Goal: Check status

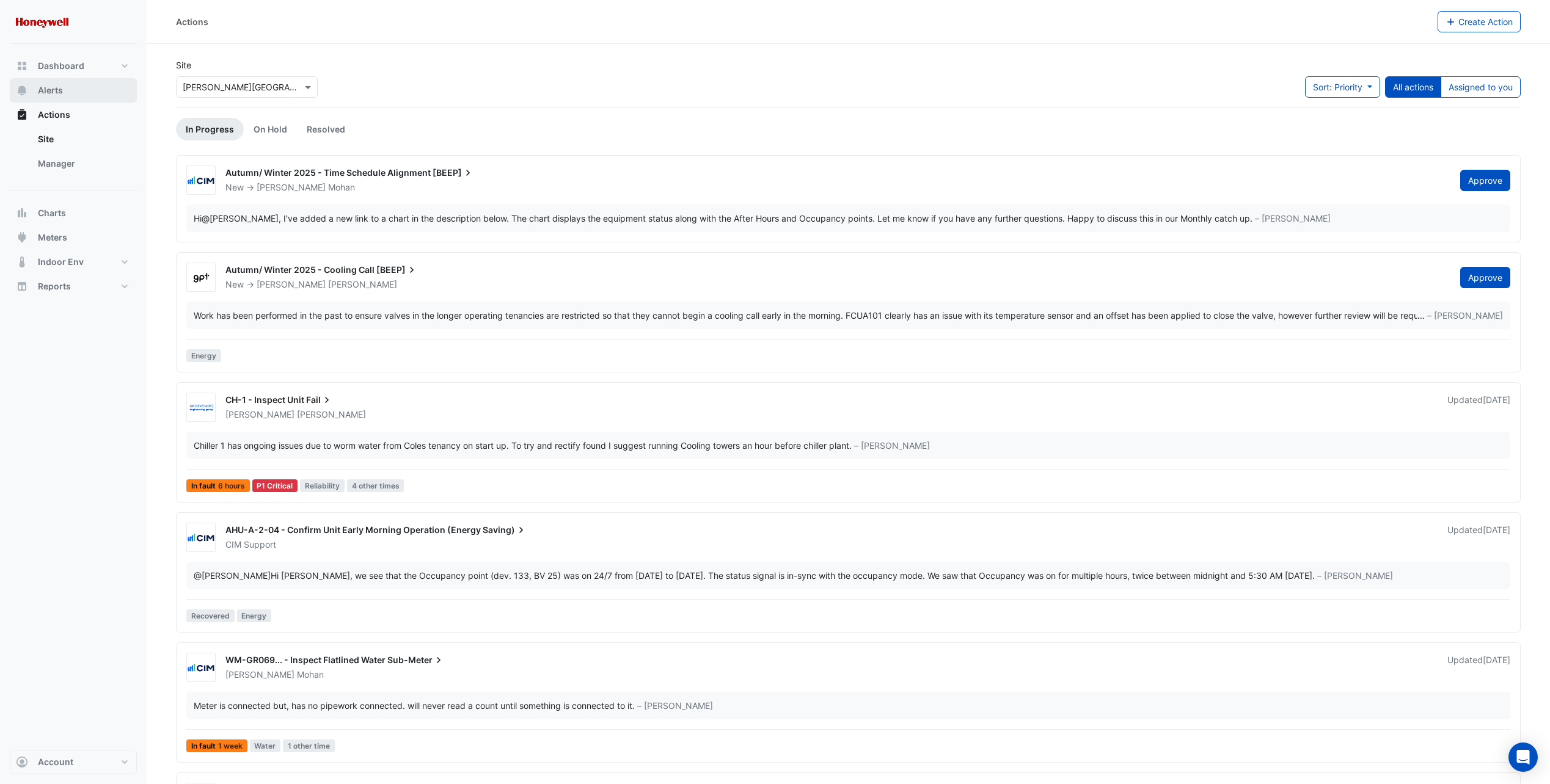
drag, startPoint x: 76, startPoint y: 91, endPoint x: 88, endPoint y: 102, distance: 16.3
click at [76, 91] on button "Alerts" at bounding box center [73, 90] width 127 height 24
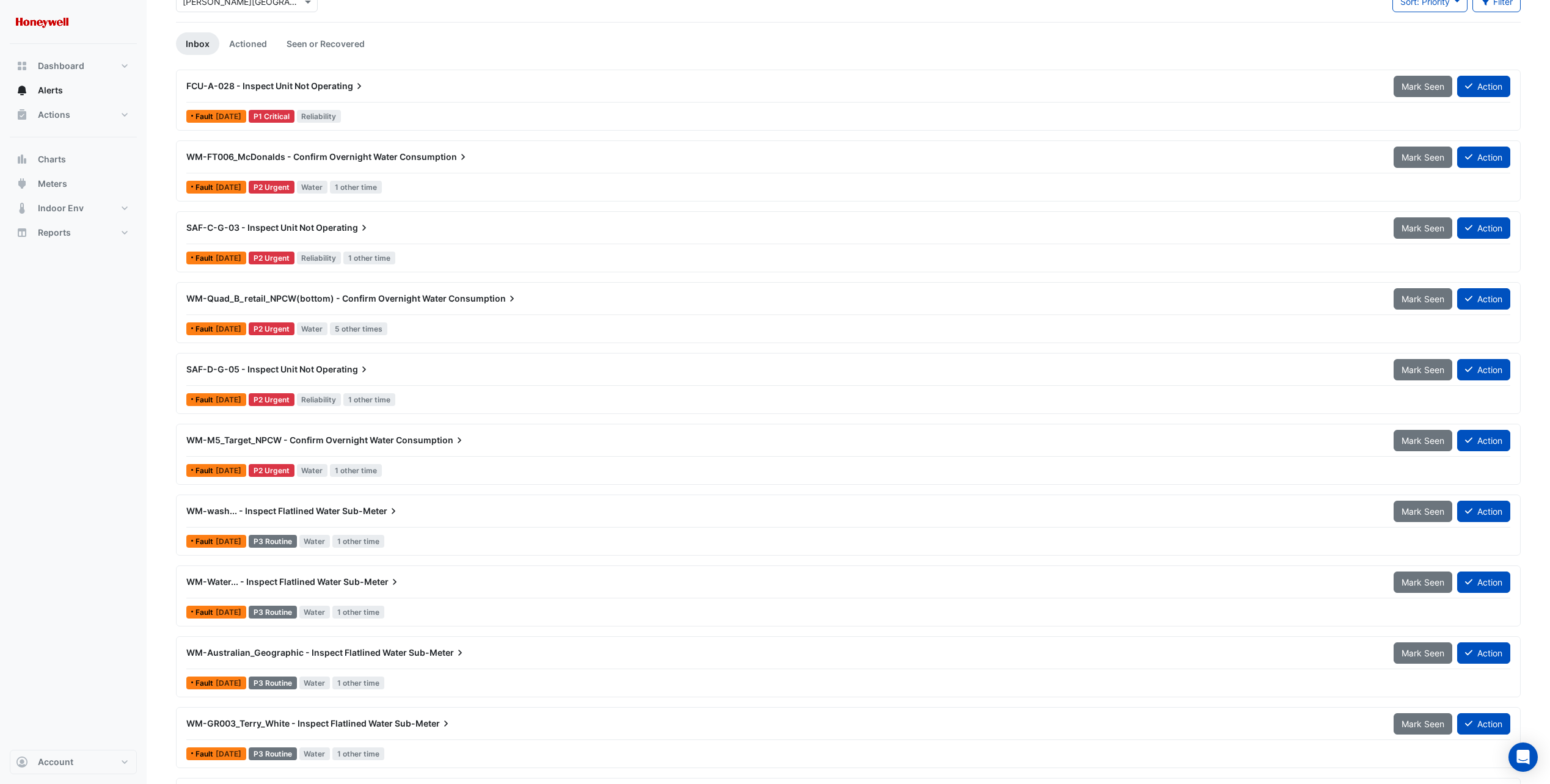
scroll to position [122, 0]
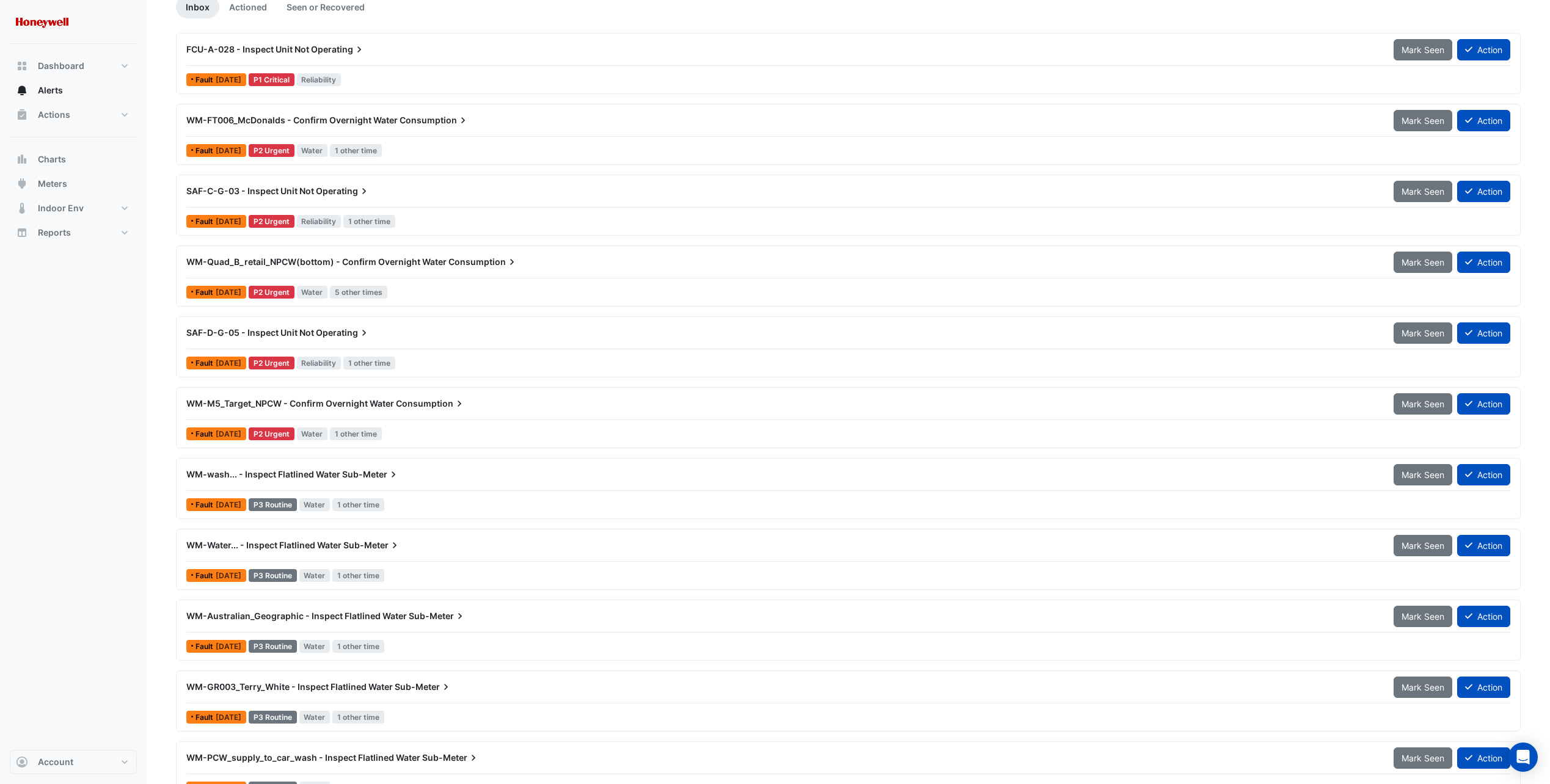
click at [341, 471] on div "WM-wash... - Inspect Flatlined Water Sub-Meter" at bounding box center [783, 475] width 1193 height 13
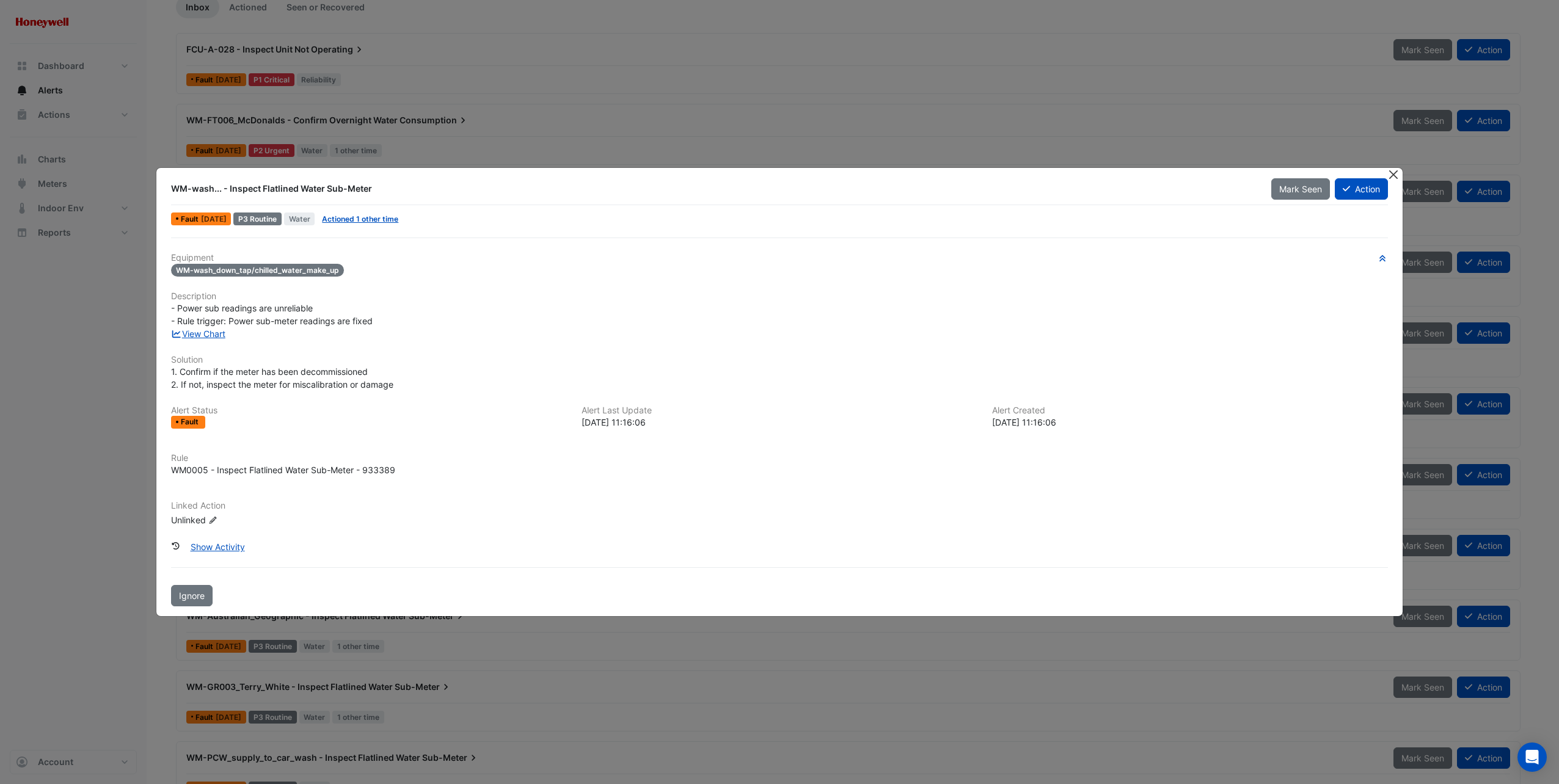
click at [1396, 175] on button "Close" at bounding box center [1394, 174] width 13 height 13
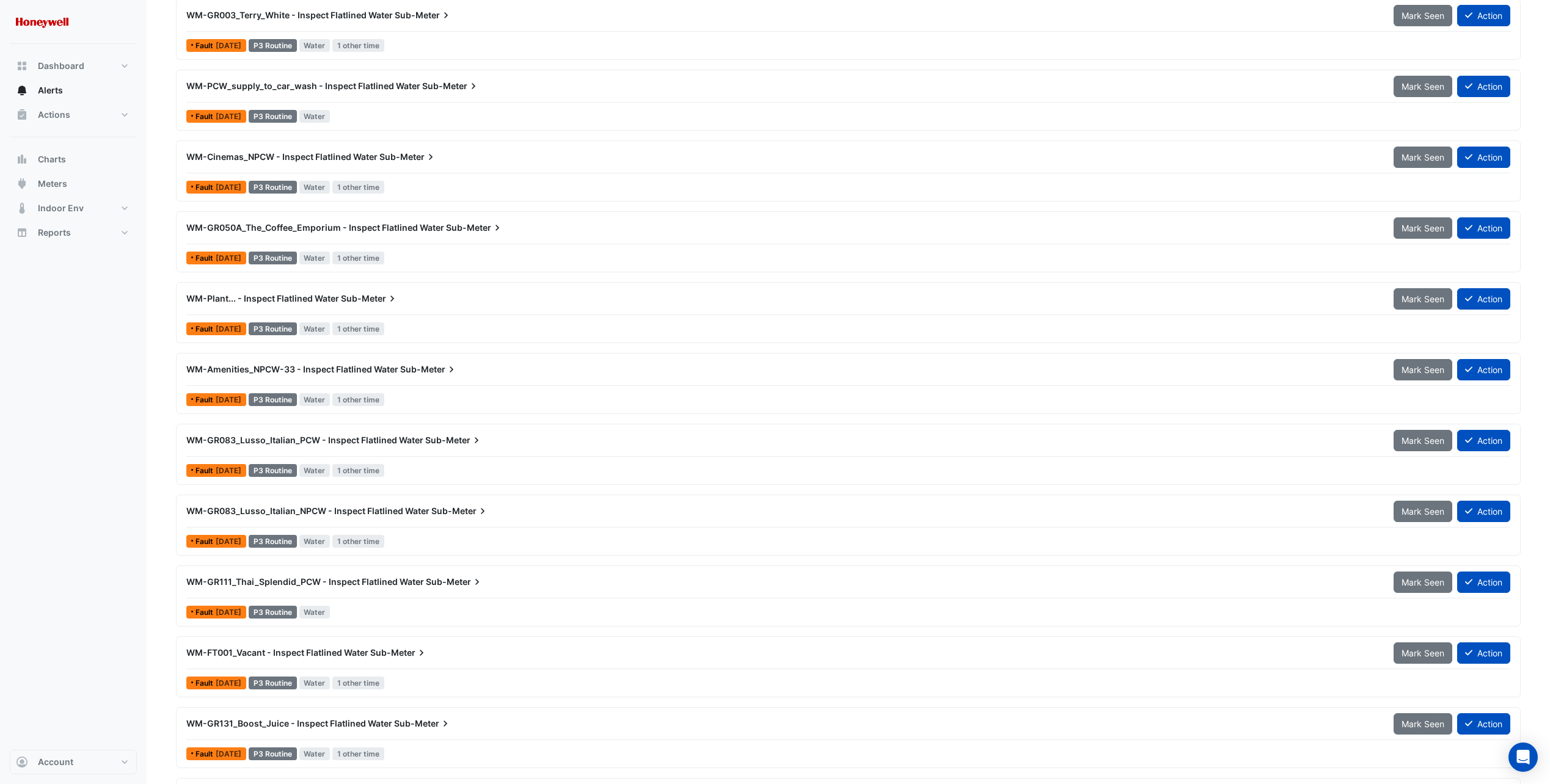
scroll to position [812, 0]
